Goal: Book appointment/travel/reservation

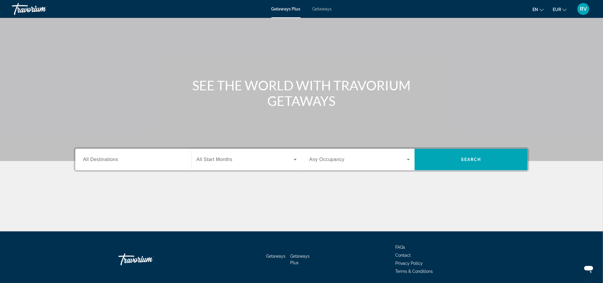
scroll to position [39, 0]
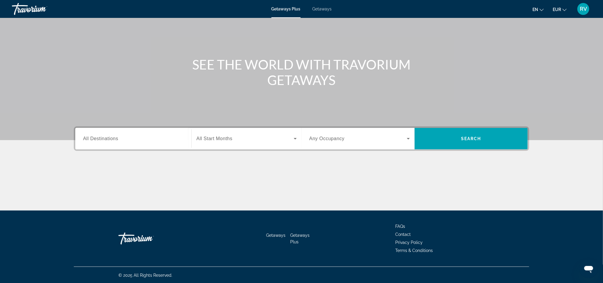
click at [113, 140] on span "All Destinations" at bounding box center [100, 138] width 35 height 5
click at [113, 140] on input "Destination All Destinations" at bounding box center [133, 138] width 101 height 7
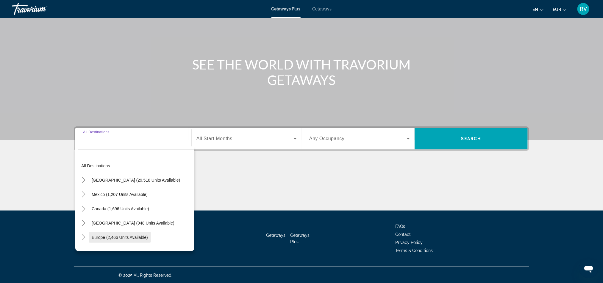
click at [101, 238] on span "Europe (2,466 units available)" at bounding box center [120, 237] width 56 height 5
type input "**********"
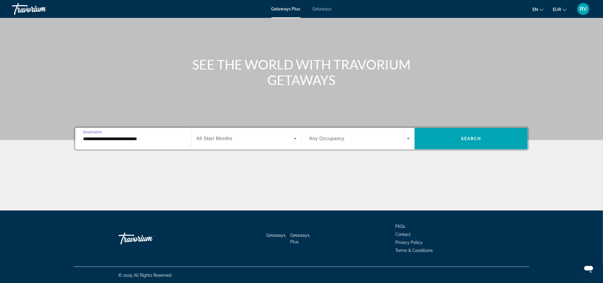
click at [230, 141] on span "All Start Months" at bounding box center [214, 138] width 36 height 5
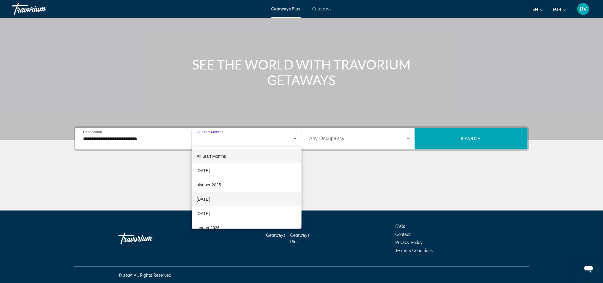
click at [210, 200] on span "[DATE]" at bounding box center [202, 198] width 13 height 7
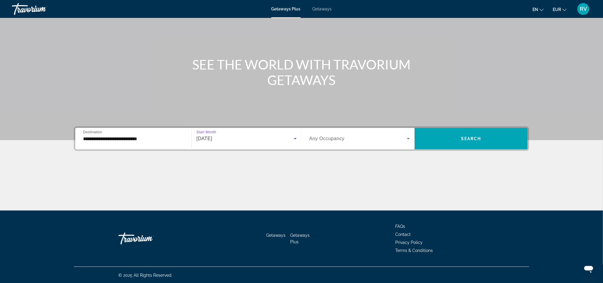
click at [337, 135] on span "Search widget" at bounding box center [358, 138] width 98 height 7
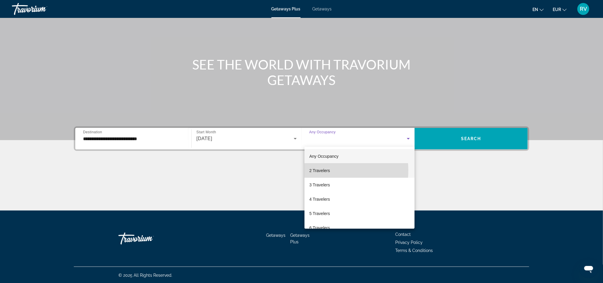
click at [318, 170] on span "2 Travelers" at bounding box center [319, 170] width 21 height 7
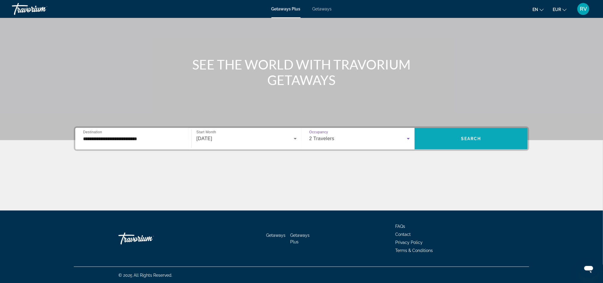
click at [444, 133] on span "Search widget" at bounding box center [471, 138] width 113 height 14
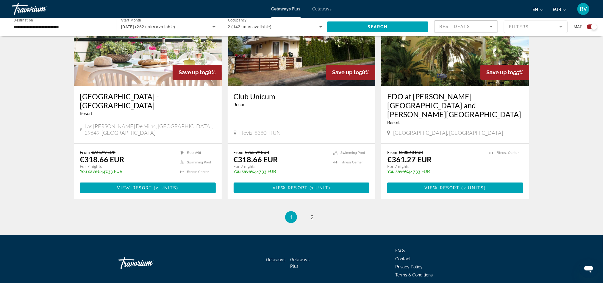
scroll to position [883, 0]
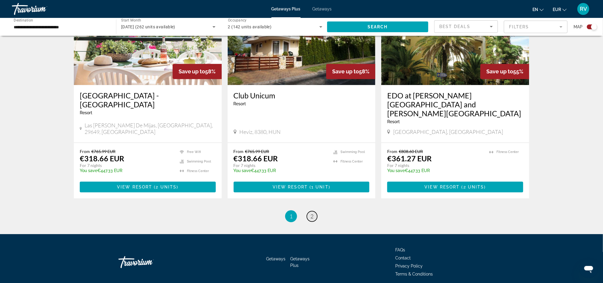
click at [313, 213] on span "2" at bounding box center [311, 216] width 3 height 7
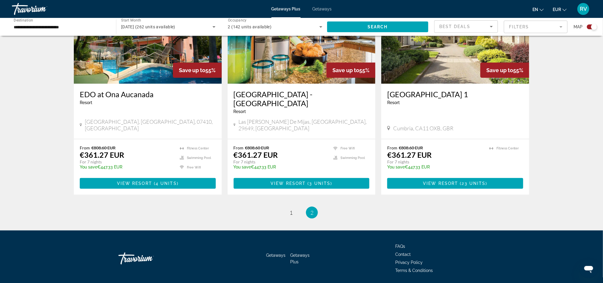
scroll to position [258, 0]
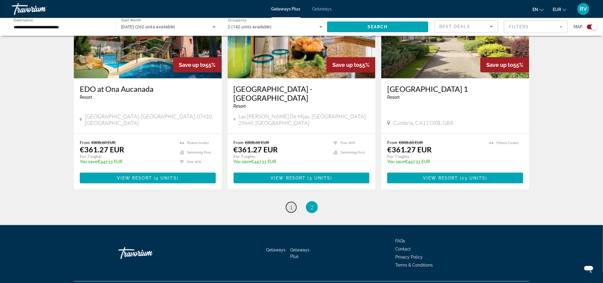
click at [291, 204] on span "1" at bounding box center [291, 207] width 3 height 7
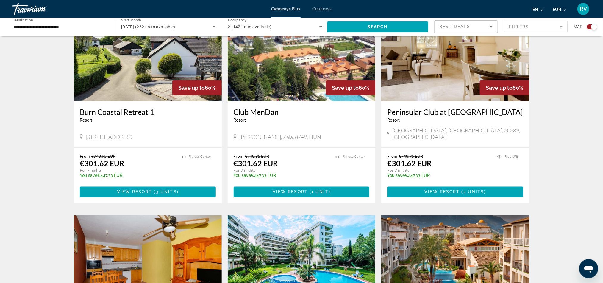
scroll to position [429, 0]
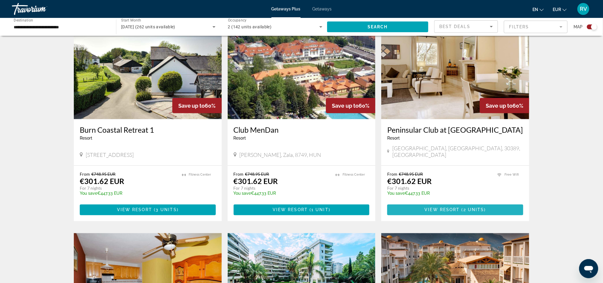
click at [449, 207] on span "View Resort" at bounding box center [442, 209] width 35 height 5
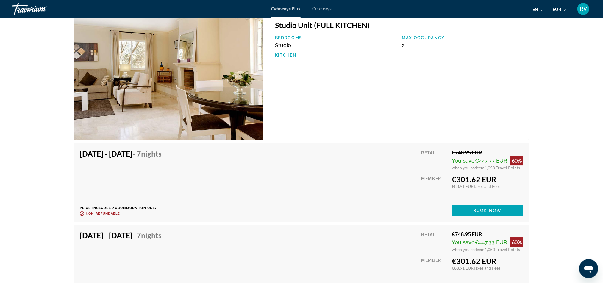
scroll to position [947, 0]
